Goal: Task Accomplishment & Management: Complete application form

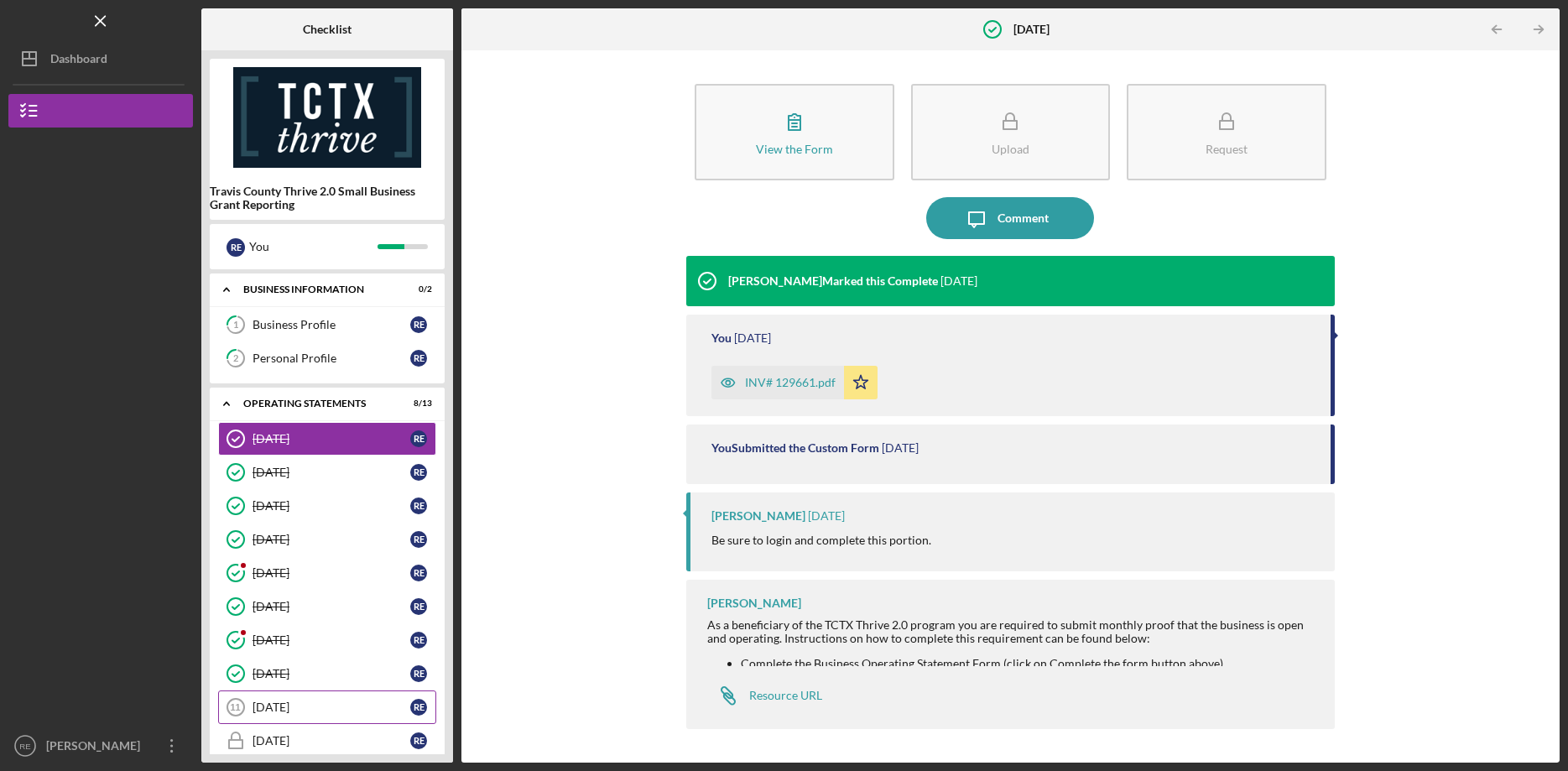
click at [312, 705] on div "[DATE]" at bounding box center [331, 707] width 158 height 13
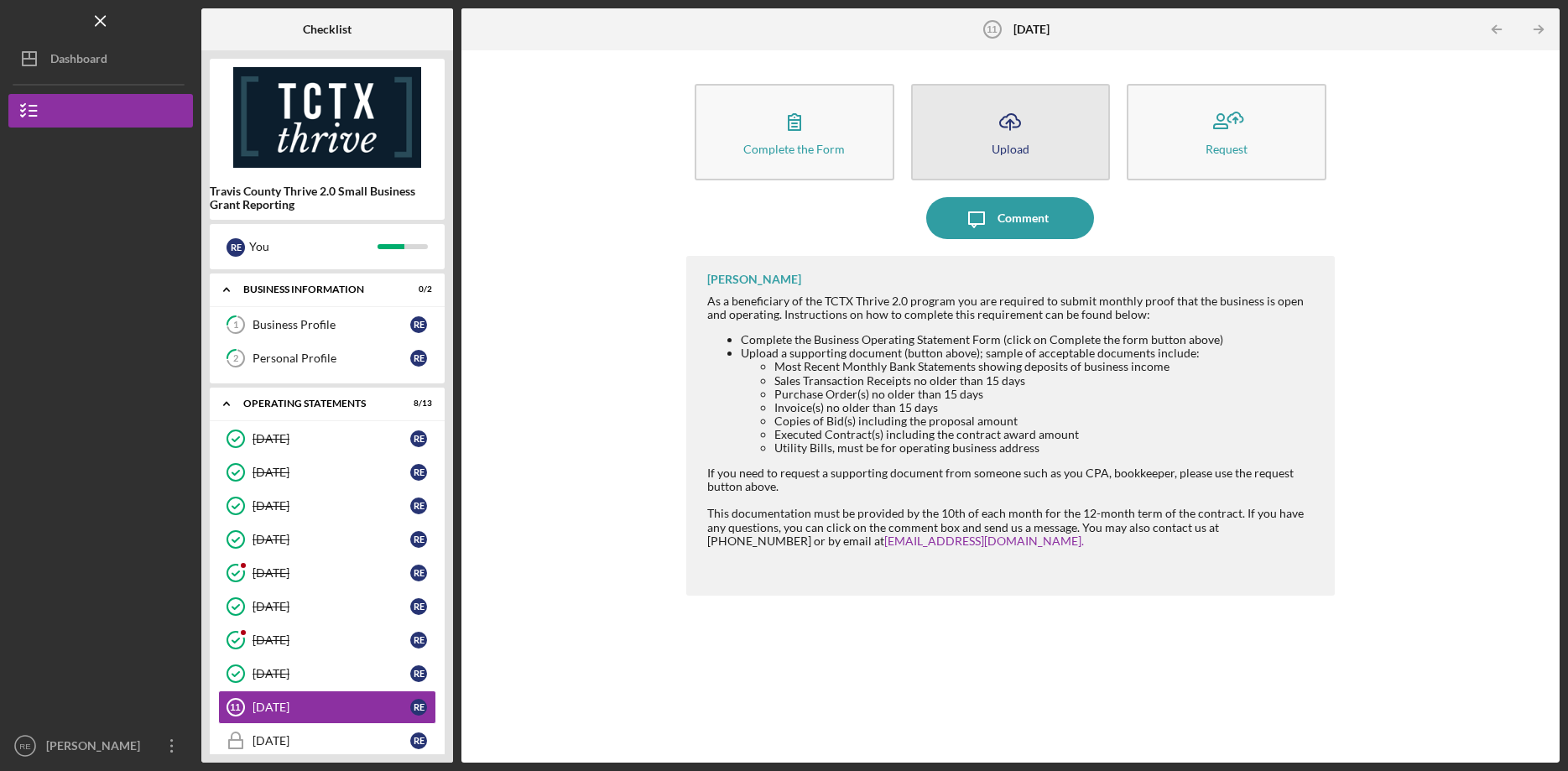
click at [1025, 120] on icon "Icon/Upload" at bounding box center [1009, 121] width 42 height 42
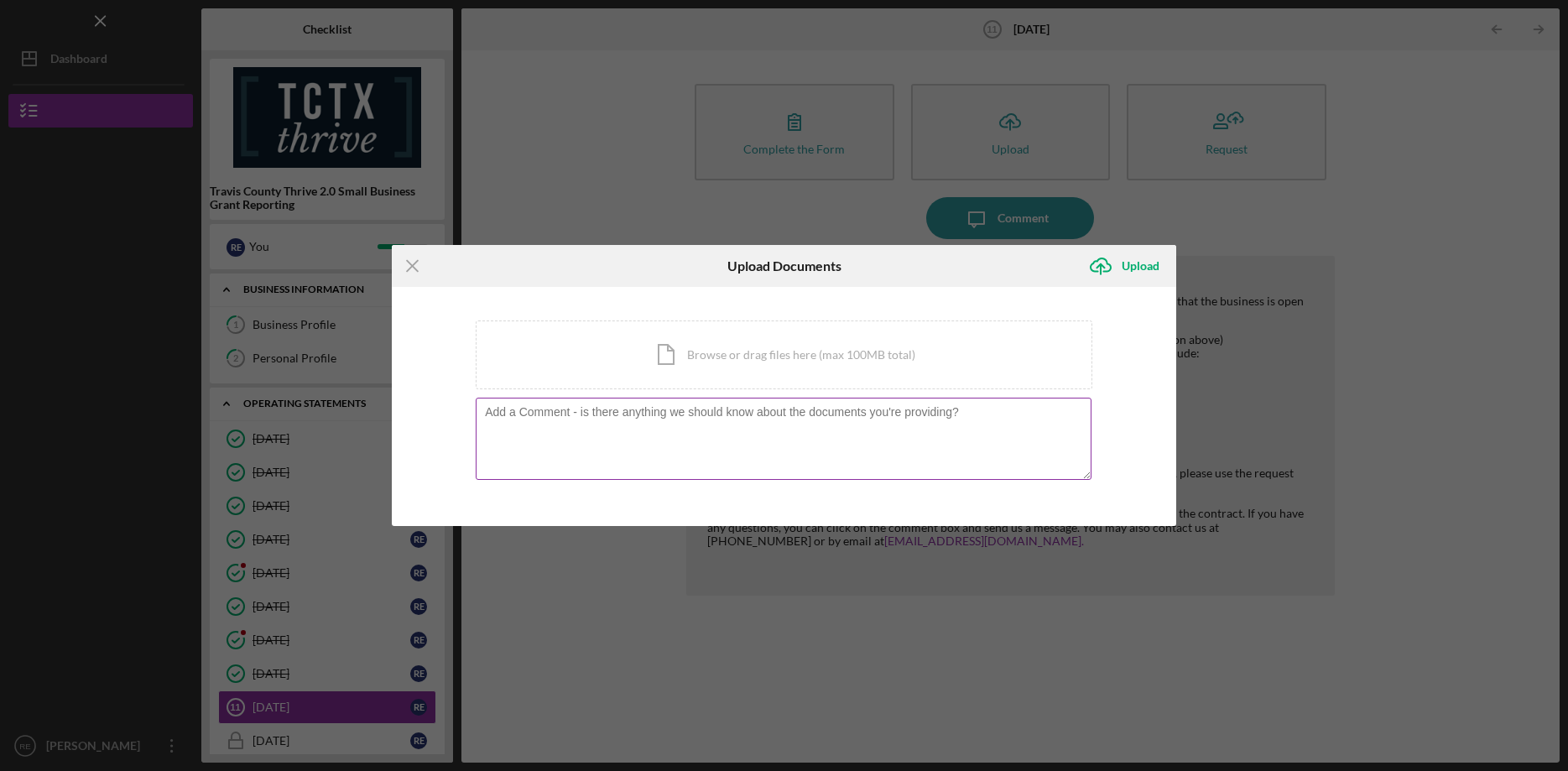
click at [542, 426] on textarea at bounding box center [784, 439] width 616 height 83
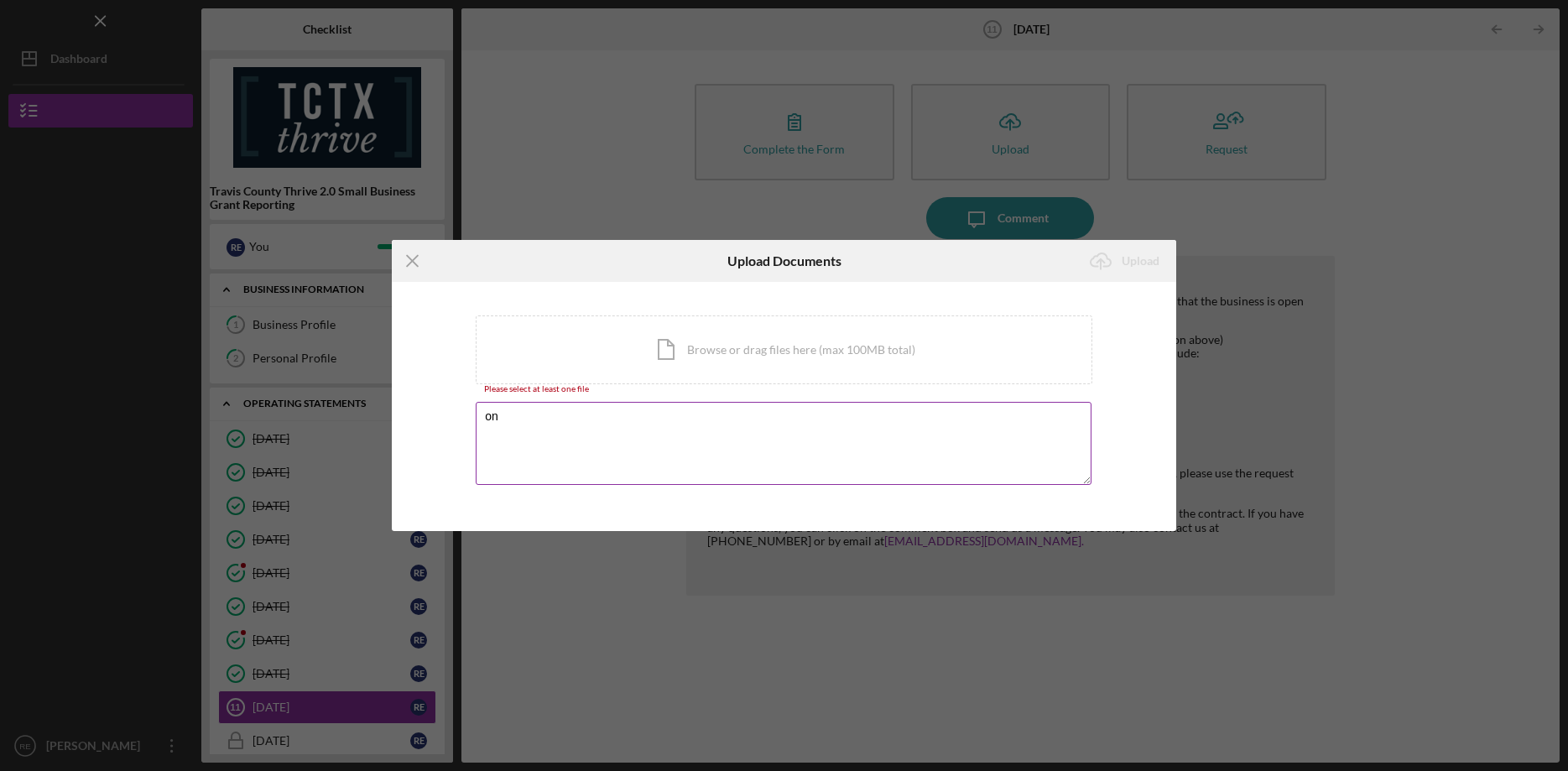
type textarea "o"
type textarea "i"
click at [1373, 514] on div "Icon/Menu Close Upload Documents Icon/Upload Upload You're uploading documents …" at bounding box center [784, 386] width 1568 height 771
click at [872, 636] on div "Icon/Menu Close Upload Documents Icon/Upload Upload You're uploading documents …" at bounding box center [784, 386] width 1568 height 771
click at [711, 346] on div "Icon/Document Browse or drag files here (max 100MB total) Tap to choose files o…" at bounding box center [784, 350] width 616 height 69
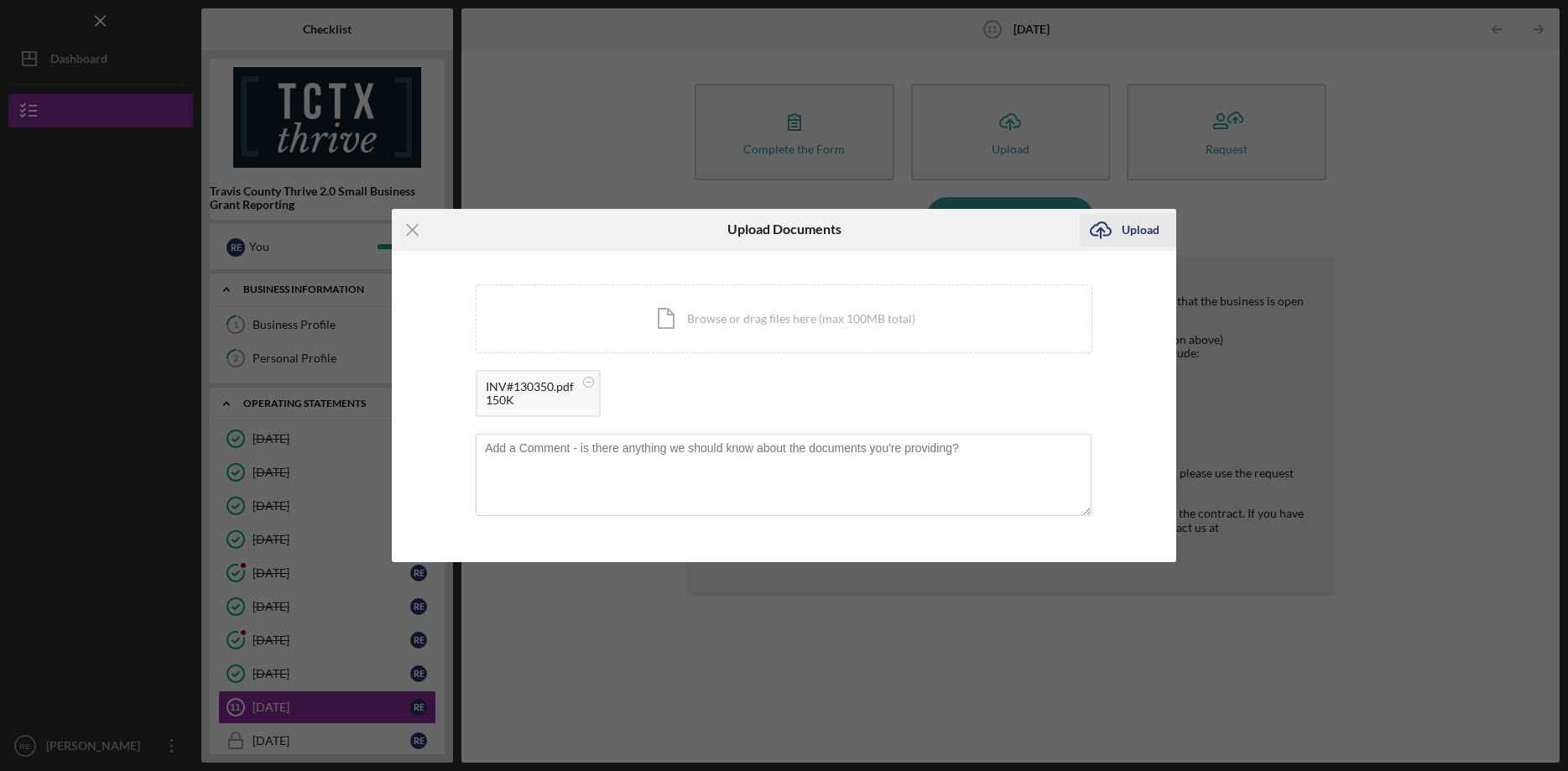
click at [1134, 232] on div "Upload" at bounding box center [1141, 229] width 38 height 33
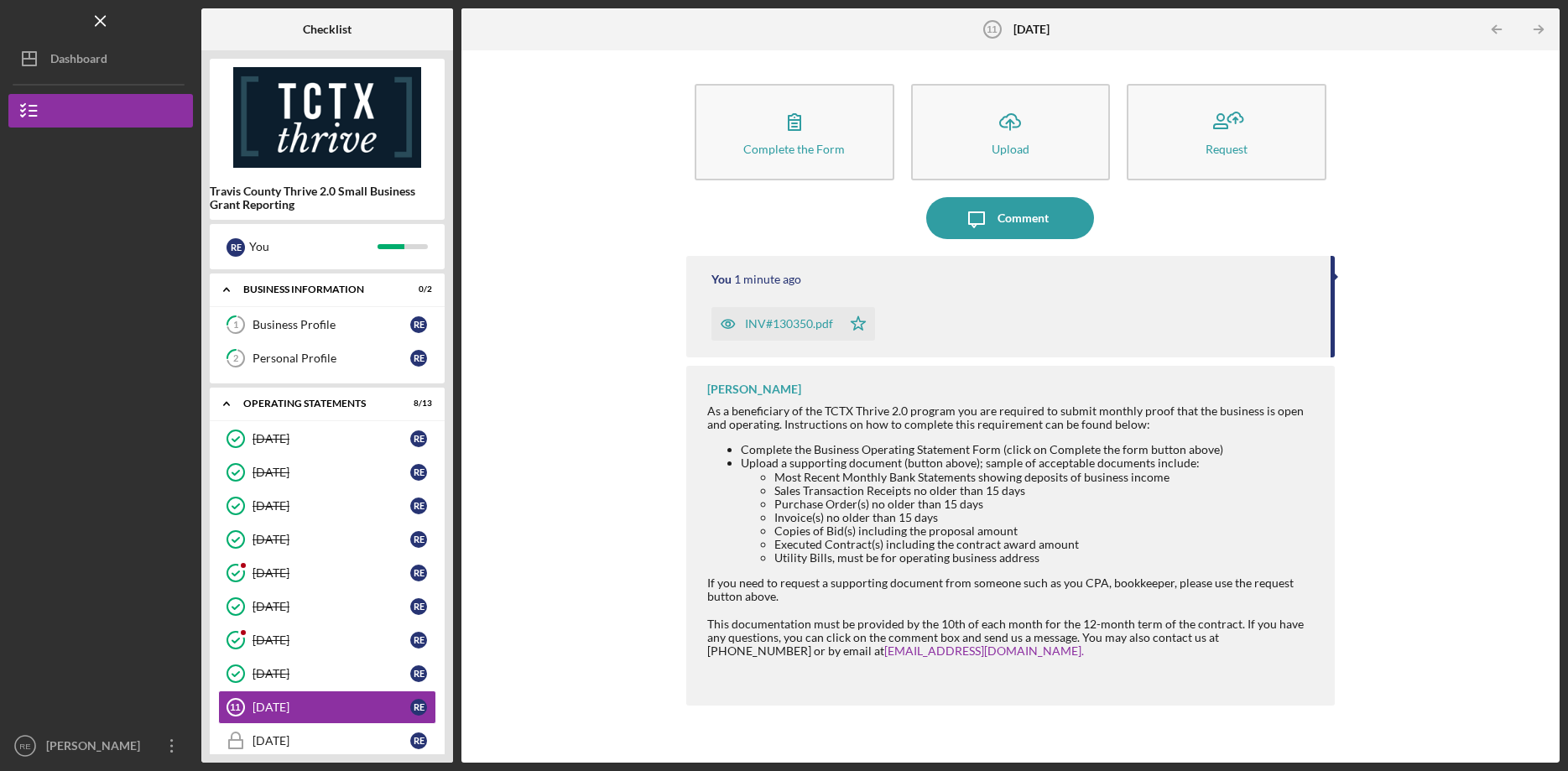
click at [1443, 288] on div "Complete the Form Form Icon/Upload Upload Request Icon/Message Comment You 1 mi…" at bounding box center [1010, 406] width 1081 height 696
